Goal: Navigation & Orientation: Understand site structure

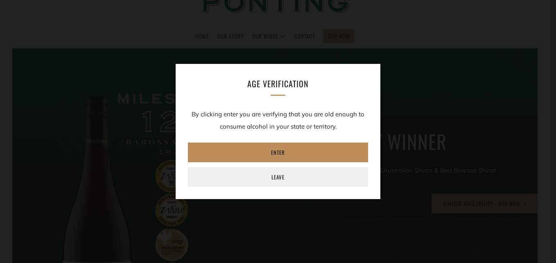
click at [282, 153] on link "Enter" at bounding box center [278, 152] width 180 height 20
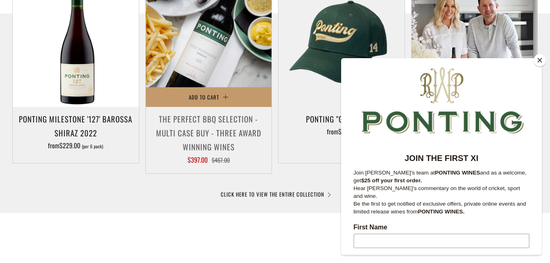
scroll to position [532, 0]
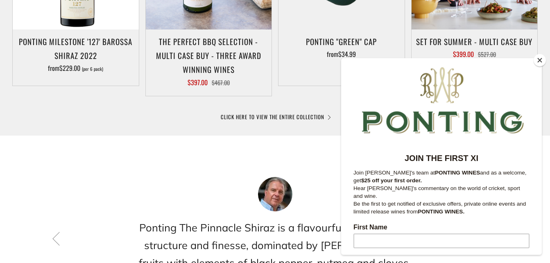
click at [540, 60] on button "Close" at bounding box center [539, 60] width 12 height 12
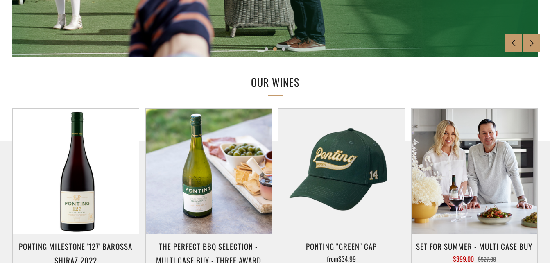
scroll to position [82, 0]
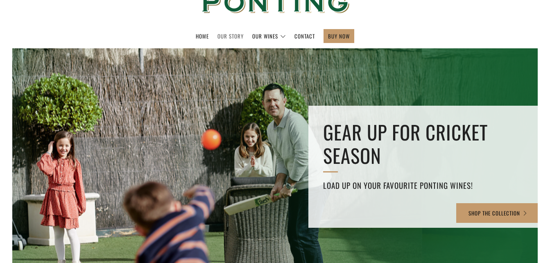
click at [235, 34] on link "Our Story" at bounding box center [230, 35] width 26 height 13
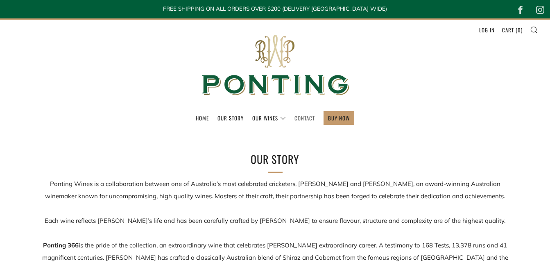
click at [311, 117] on link "Contact" at bounding box center [304, 117] width 20 height 13
